Goal: Task Accomplishment & Management: Manage account settings

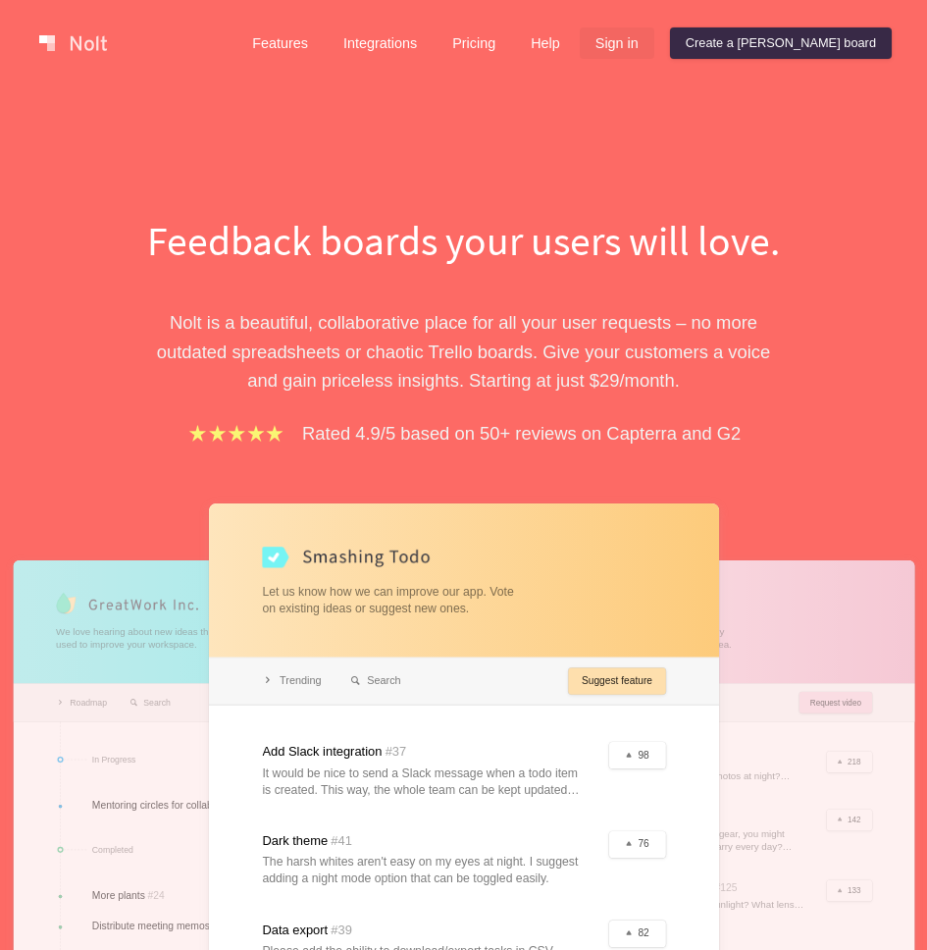
click at [655, 40] on link "Sign in" at bounding box center [617, 42] width 75 height 31
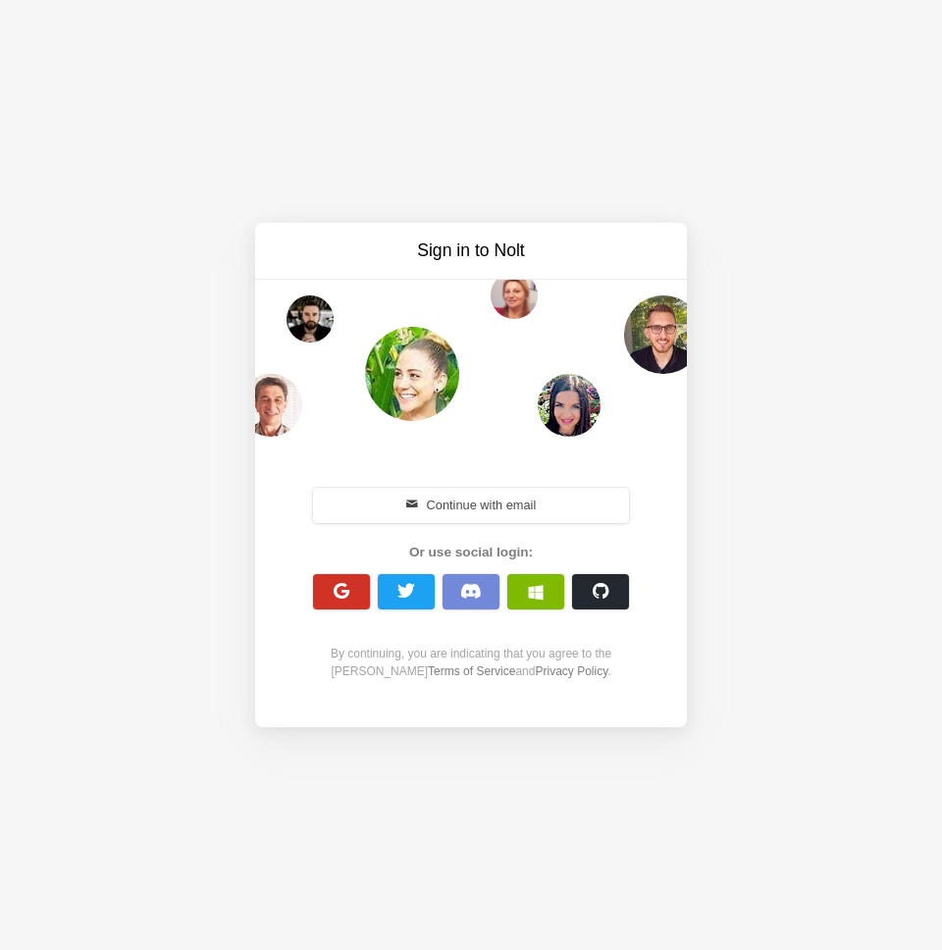
click at [319, 590] on button "button" at bounding box center [341, 591] width 57 height 35
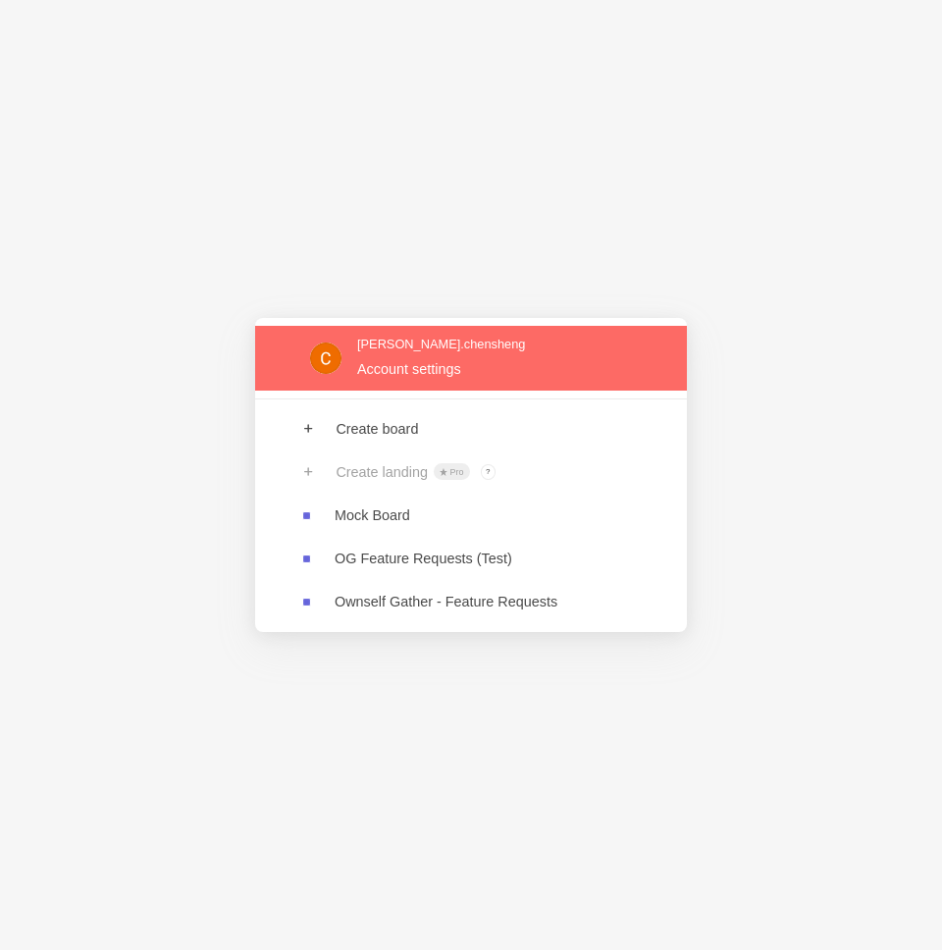
click at [426, 384] on link at bounding box center [471, 358] width 432 height 64
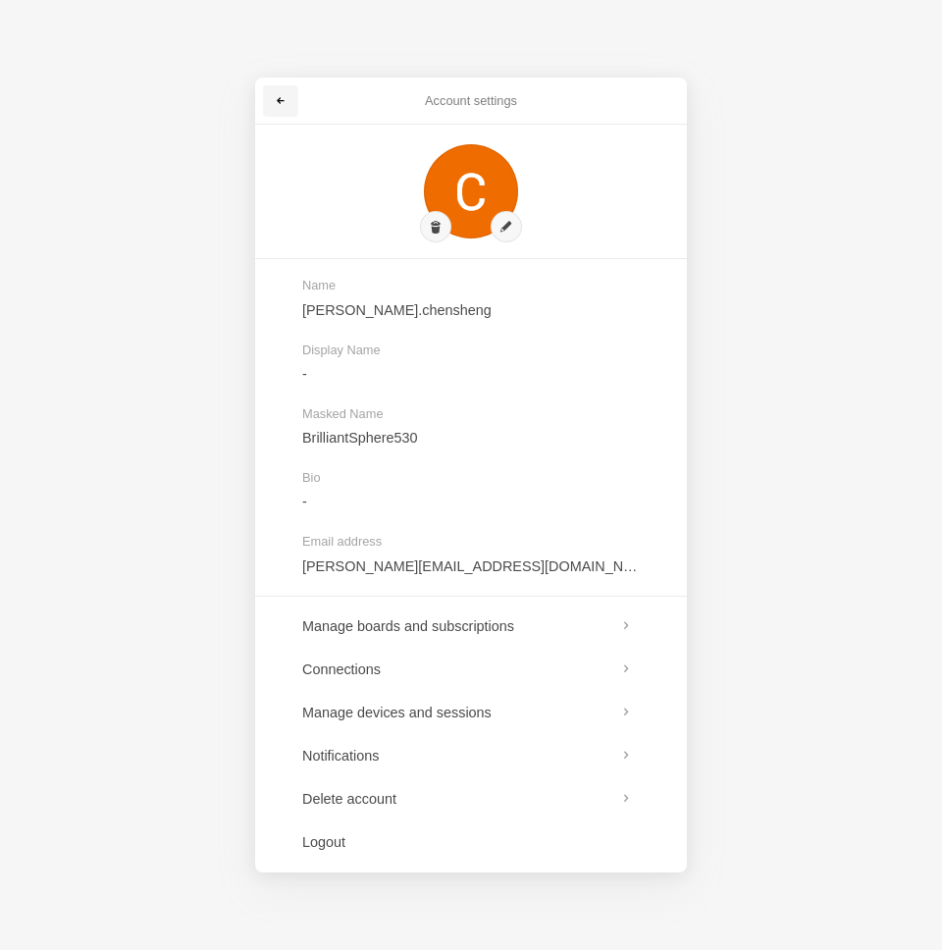
click at [284, 99] on span at bounding box center [281, 101] width 12 height 12
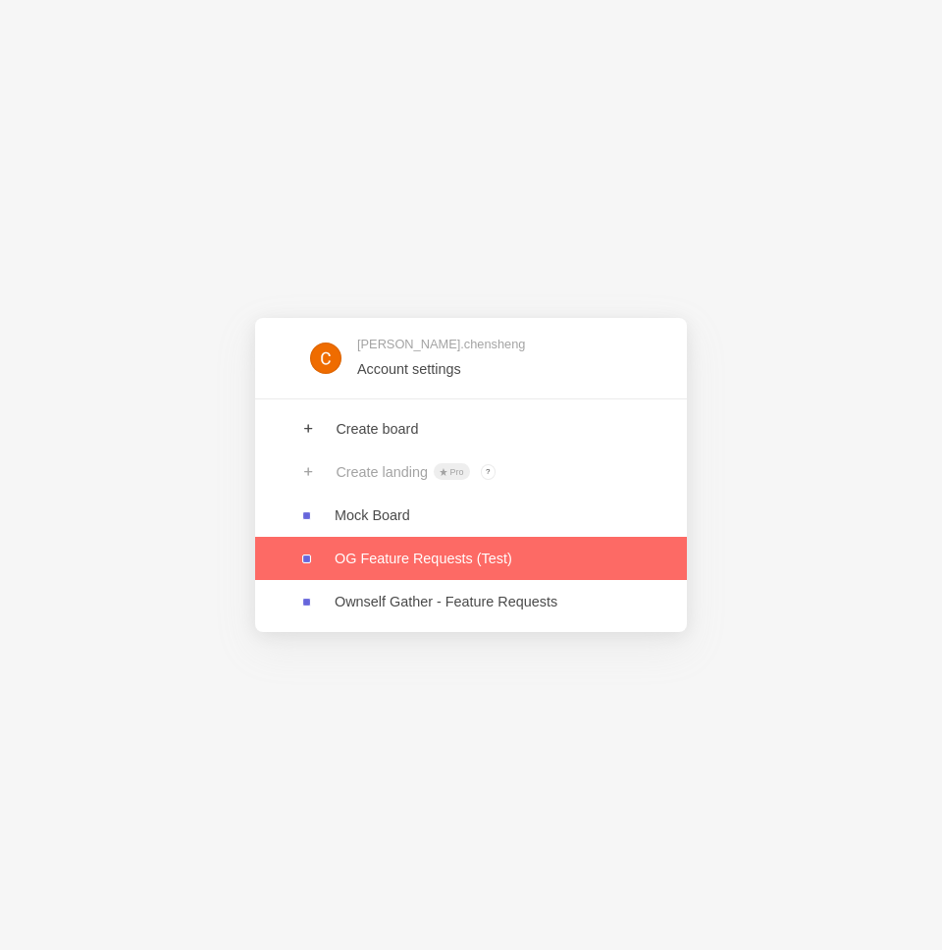
click at [474, 570] on link at bounding box center [471, 558] width 432 height 43
